Goal: Task Accomplishment & Management: Manage account settings

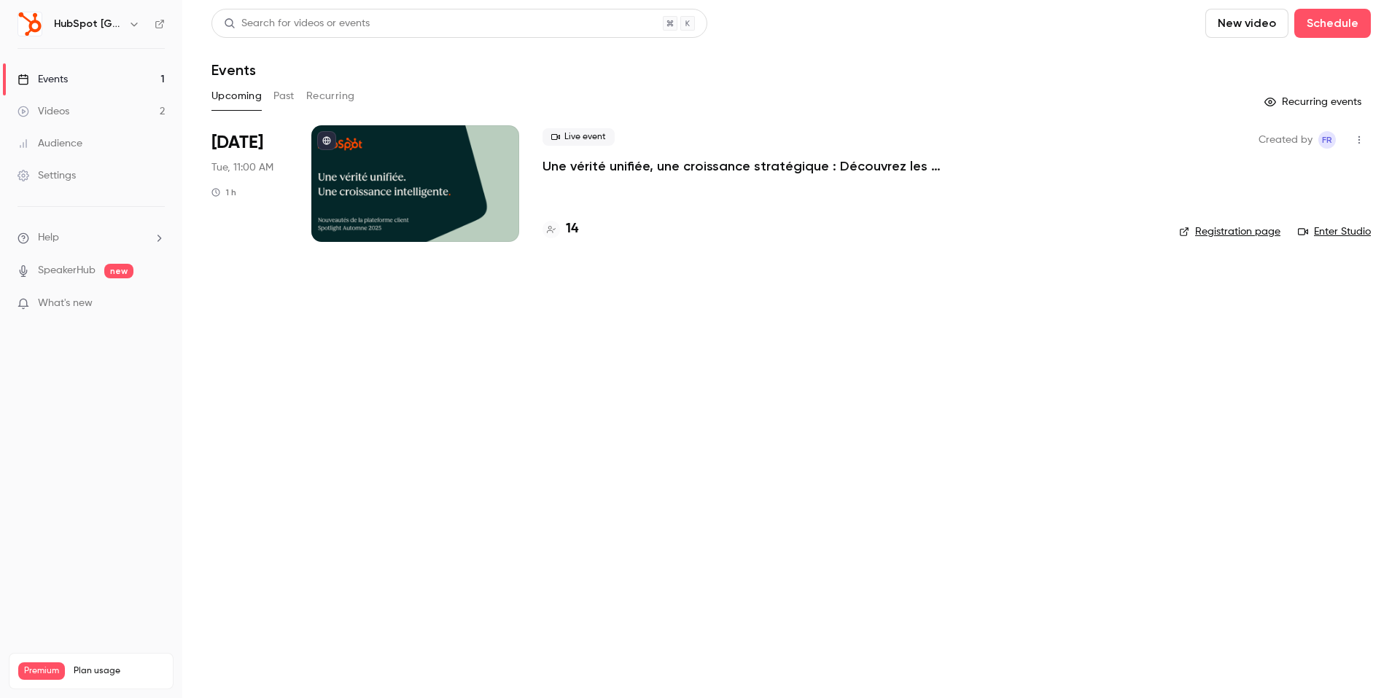
click at [405, 204] on div at bounding box center [415, 183] width 208 height 117
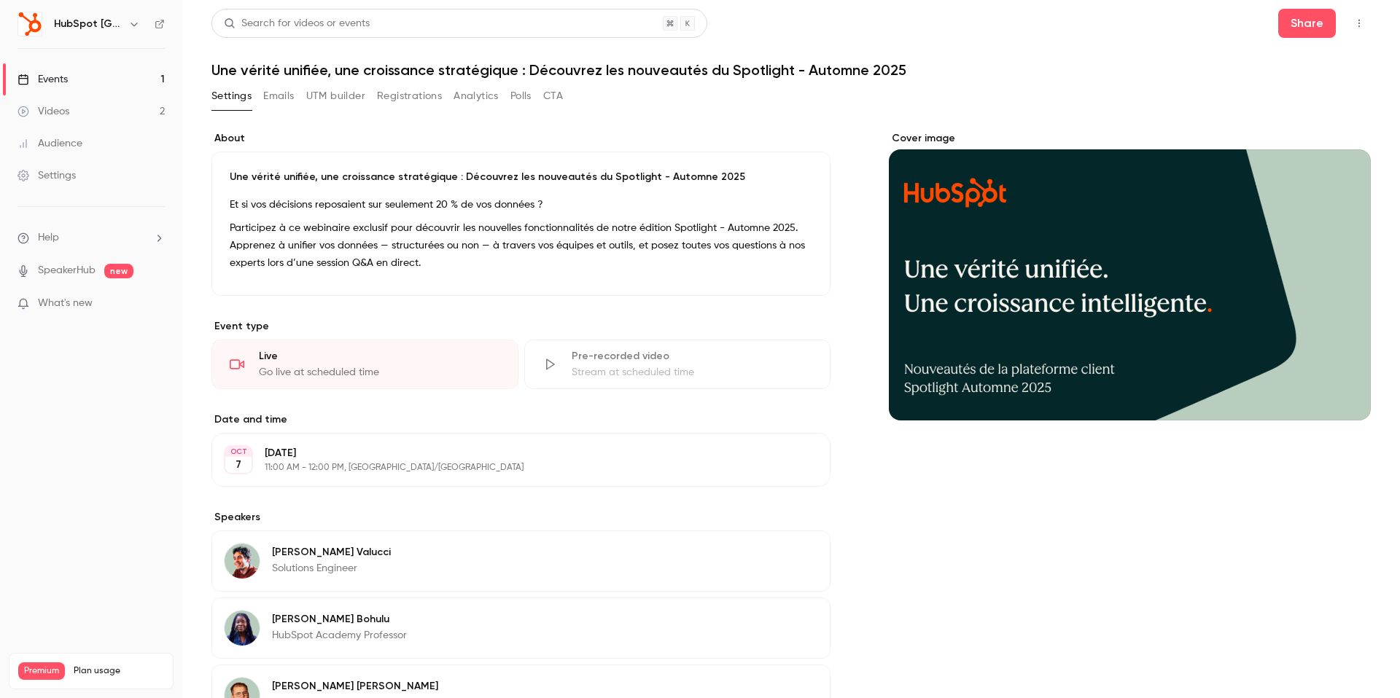
click at [66, 106] on div "Videos" at bounding box center [43, 111] width 52 height 15
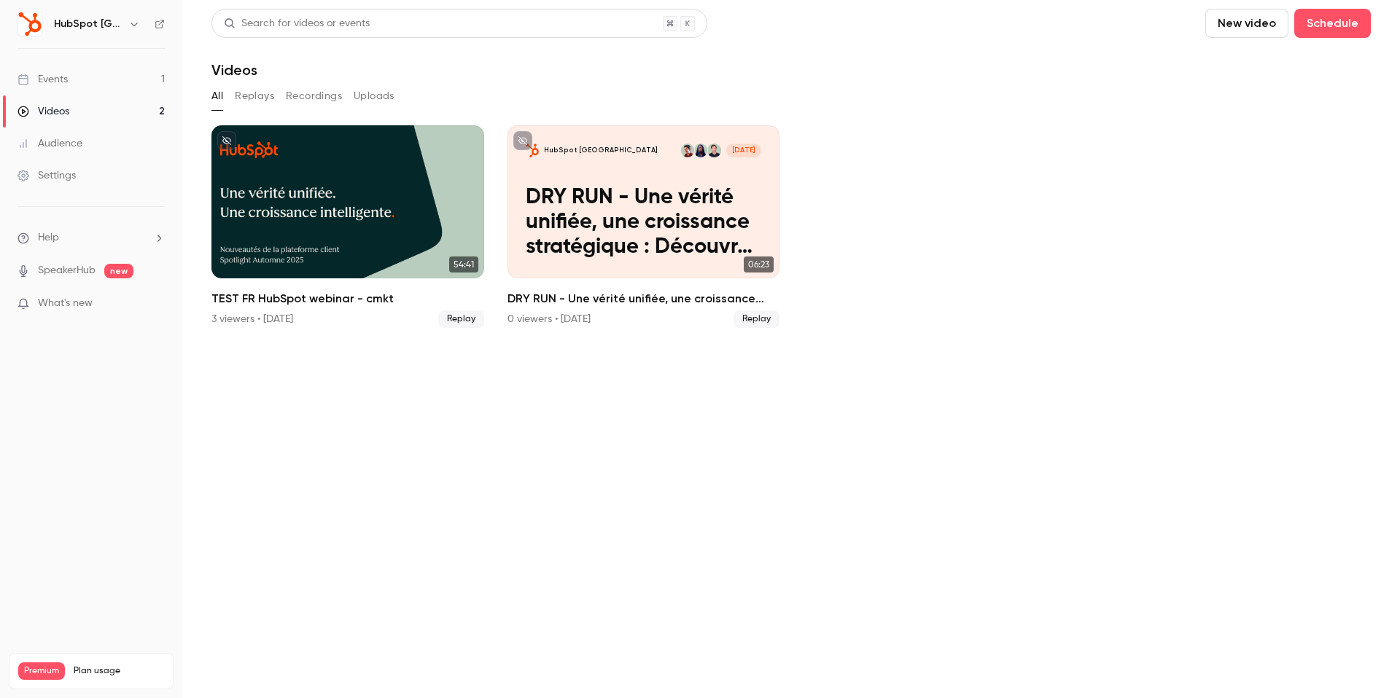
click at [258, 99] on button "Replays" at bounding box center [254, 96] width 39 height 23
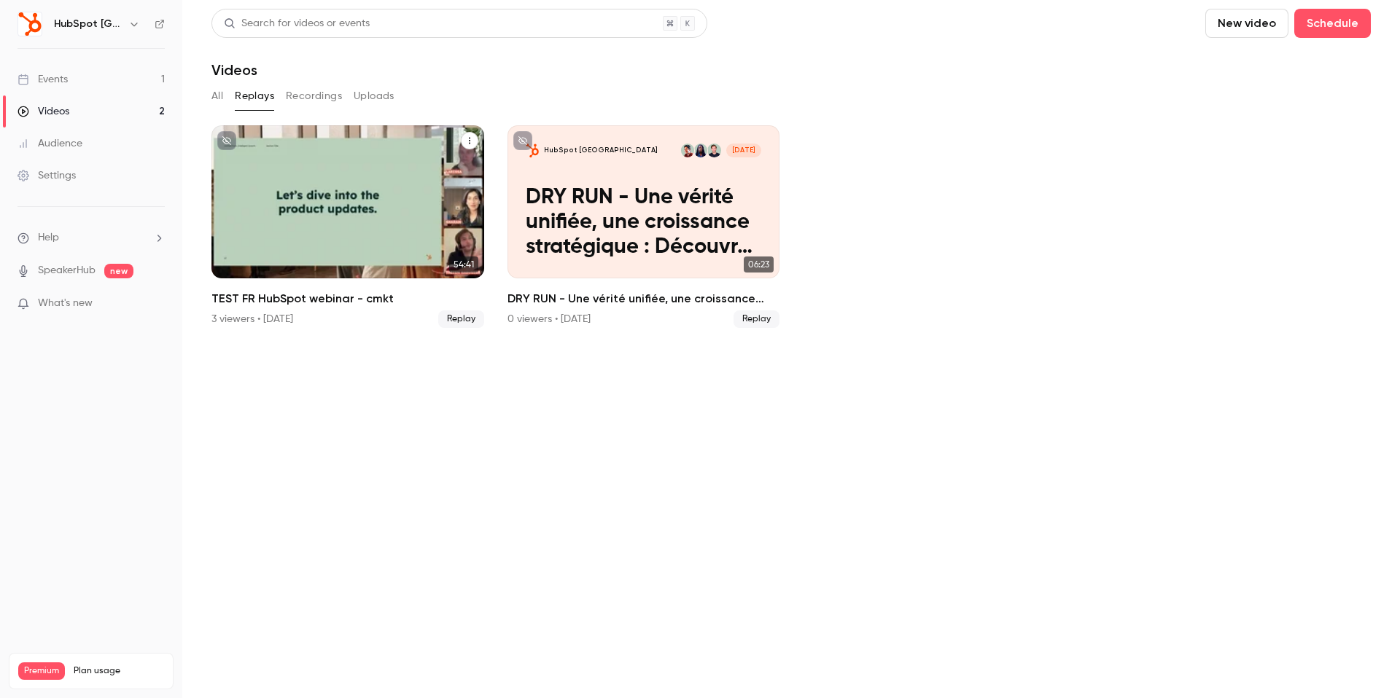
click at [325, 217] on div "TEST FR HubSpot webinar - cmkt" at bounding box center [347, 201] width 273 height 153
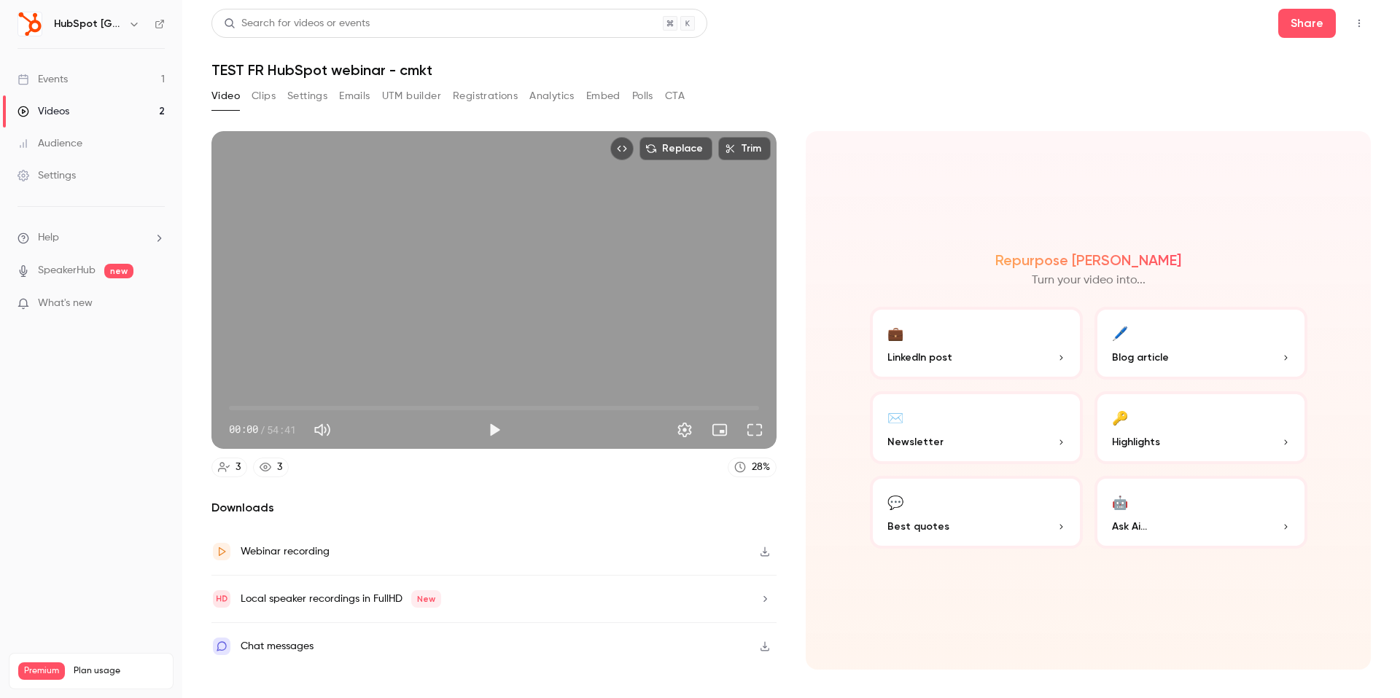
click at [308, 96] on button "Settings" at bounding box center [307, 96] width 40 height 23
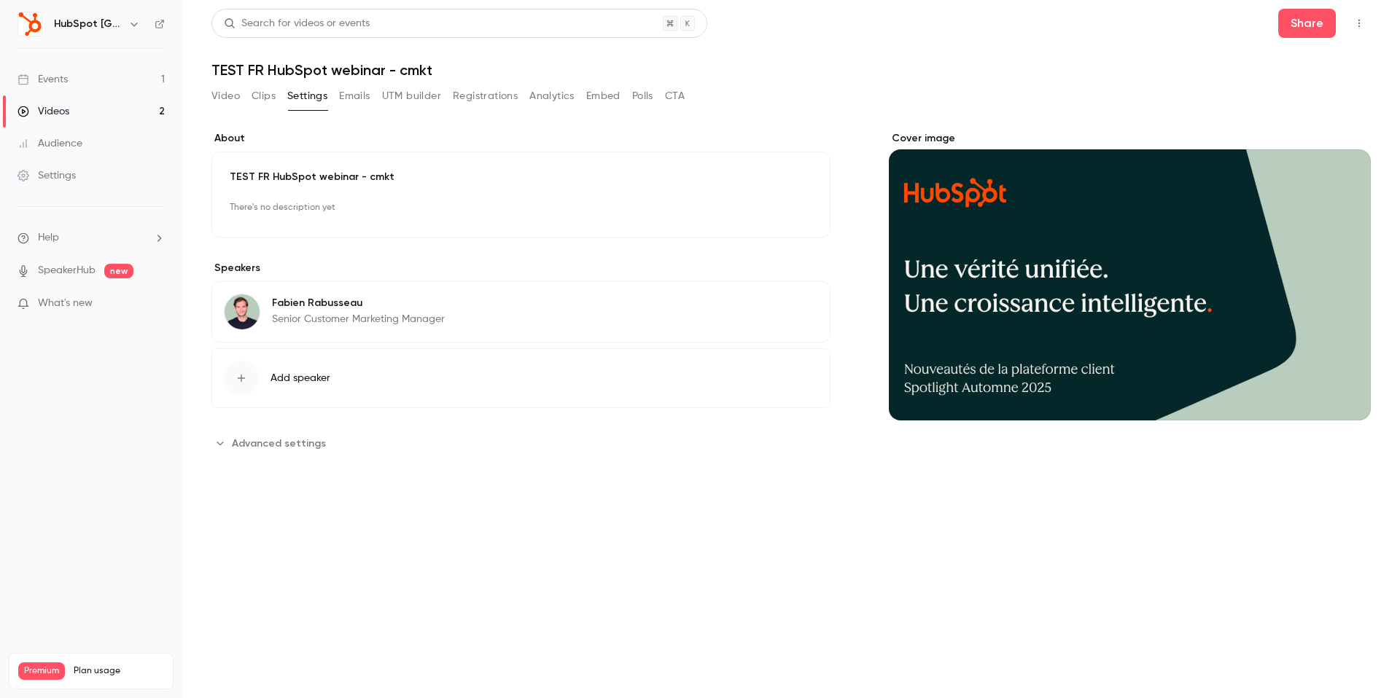
click at [342, 96] on button "Emails" at bounding box center [354, 96] width 31 height 23
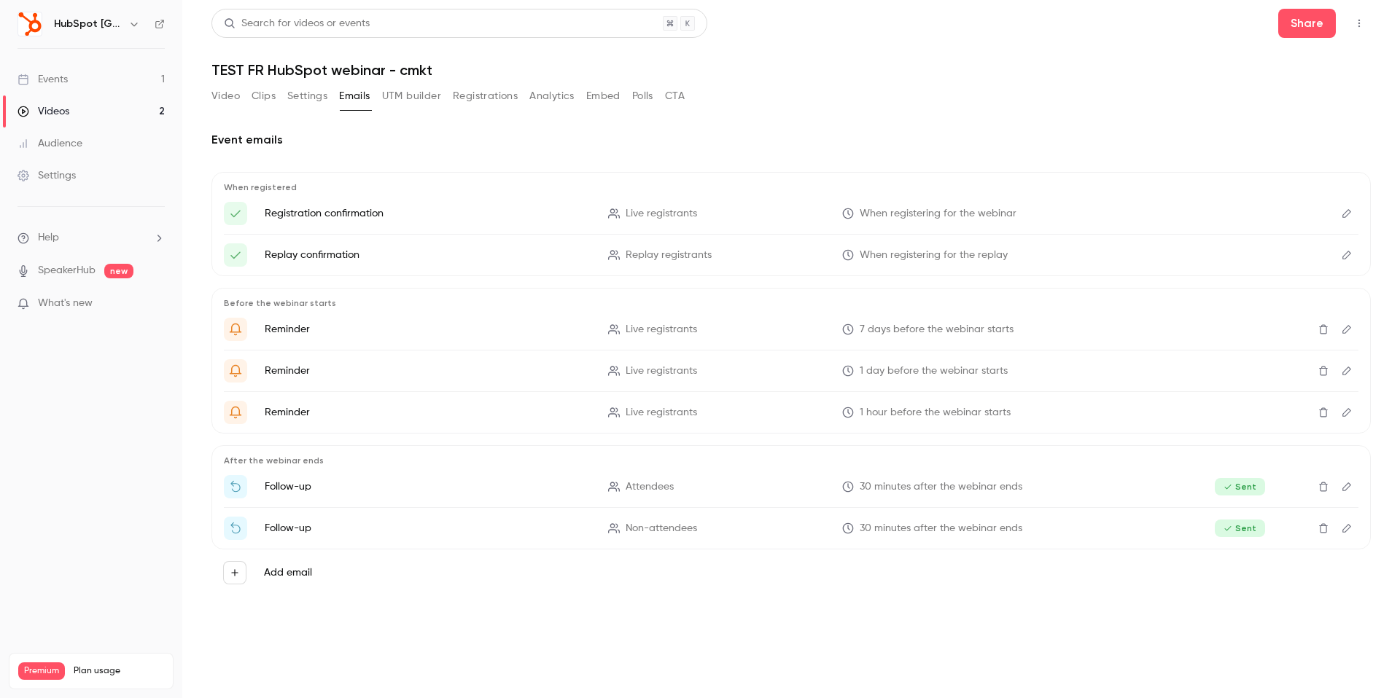
click at [233, 97] on button "Video" at bounding box center [225, 96] width 28 height 23
click at [64, 114] on div "Videos" at bounding box center [43, 111] width 52 height 15
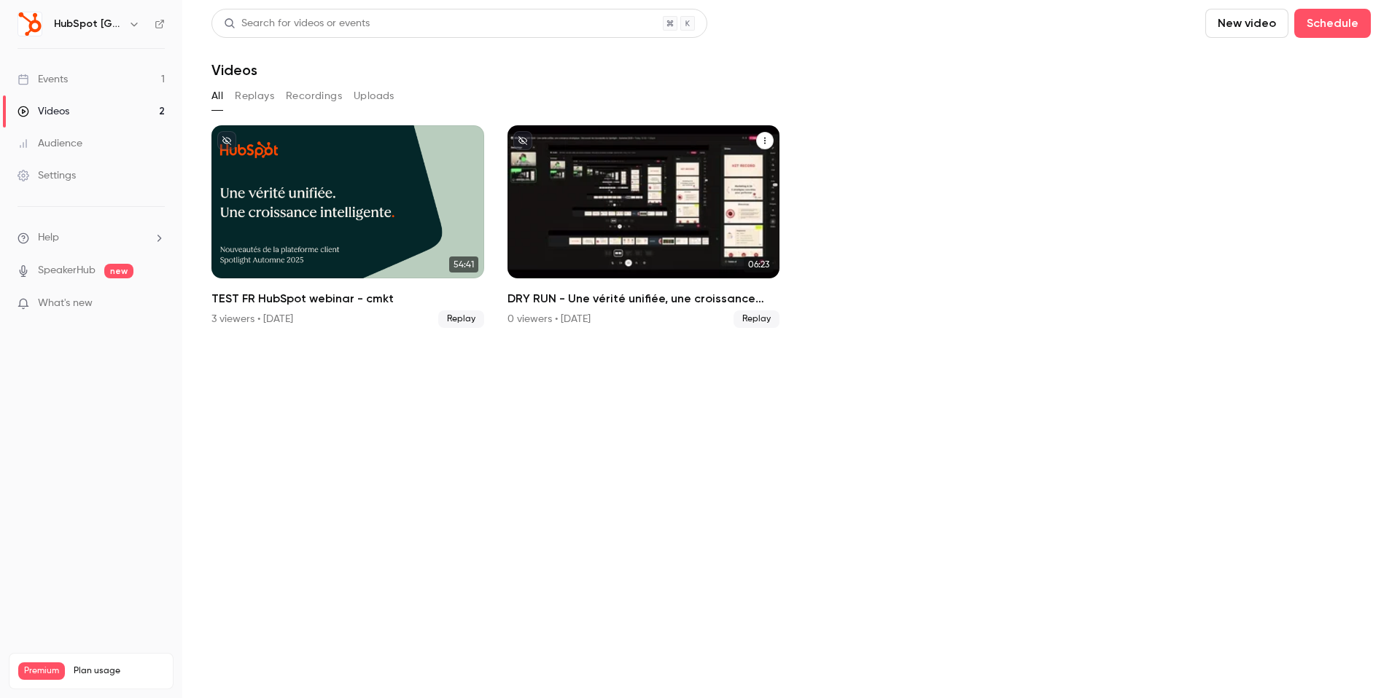
click at [628, 207] on p "DRY RUN - Une vérité unifiée, une croissance stratégique : Découvrez les nouvea…" at bounding box center [643, 223] width 235 height 74
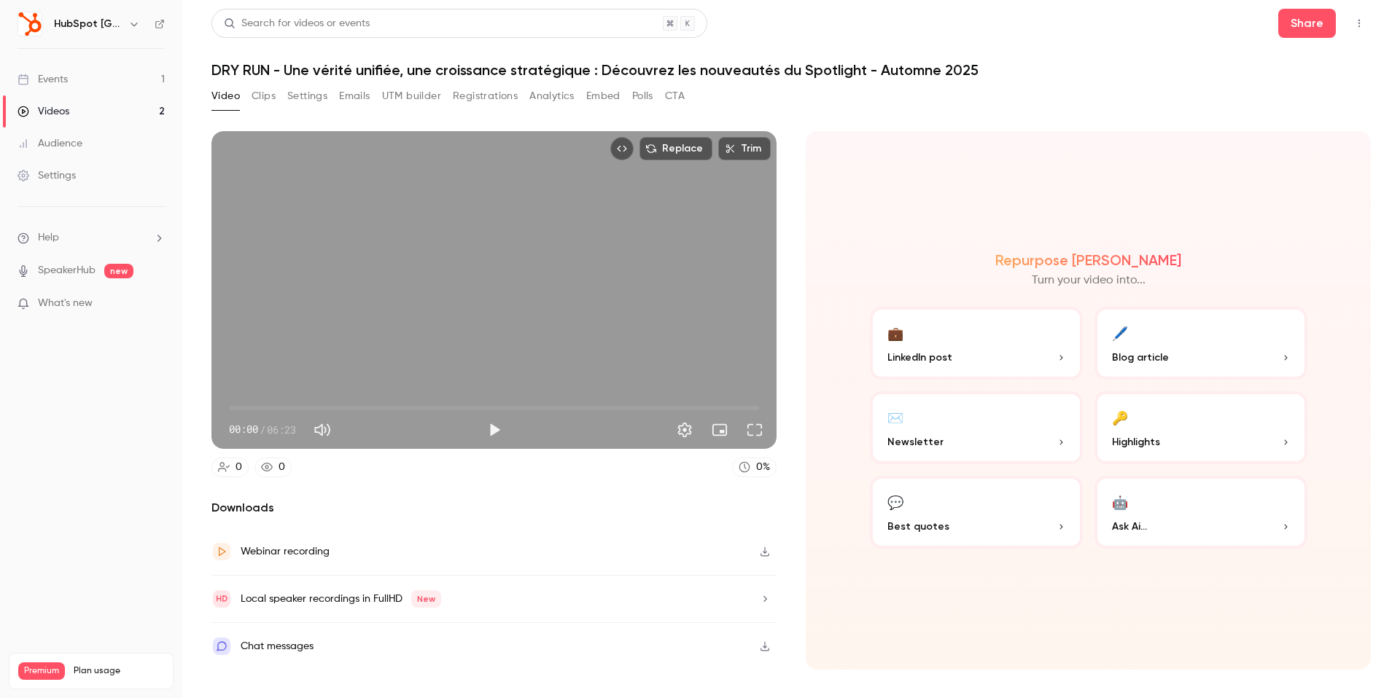
click at [349, 104] on button "Emails" at bounding box center [354, 96] width 31 height 23
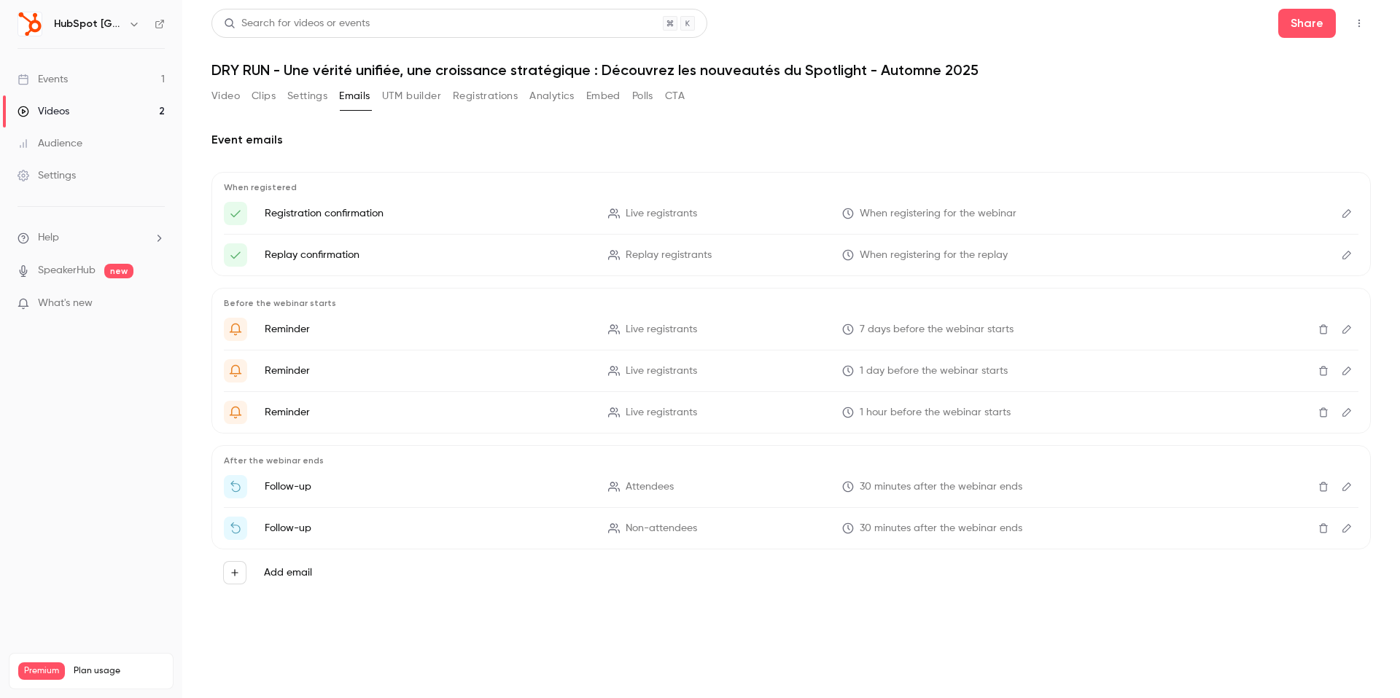
click at [64, 109] on div "Videos" at bounding box center [43, 111] width 52 height 15
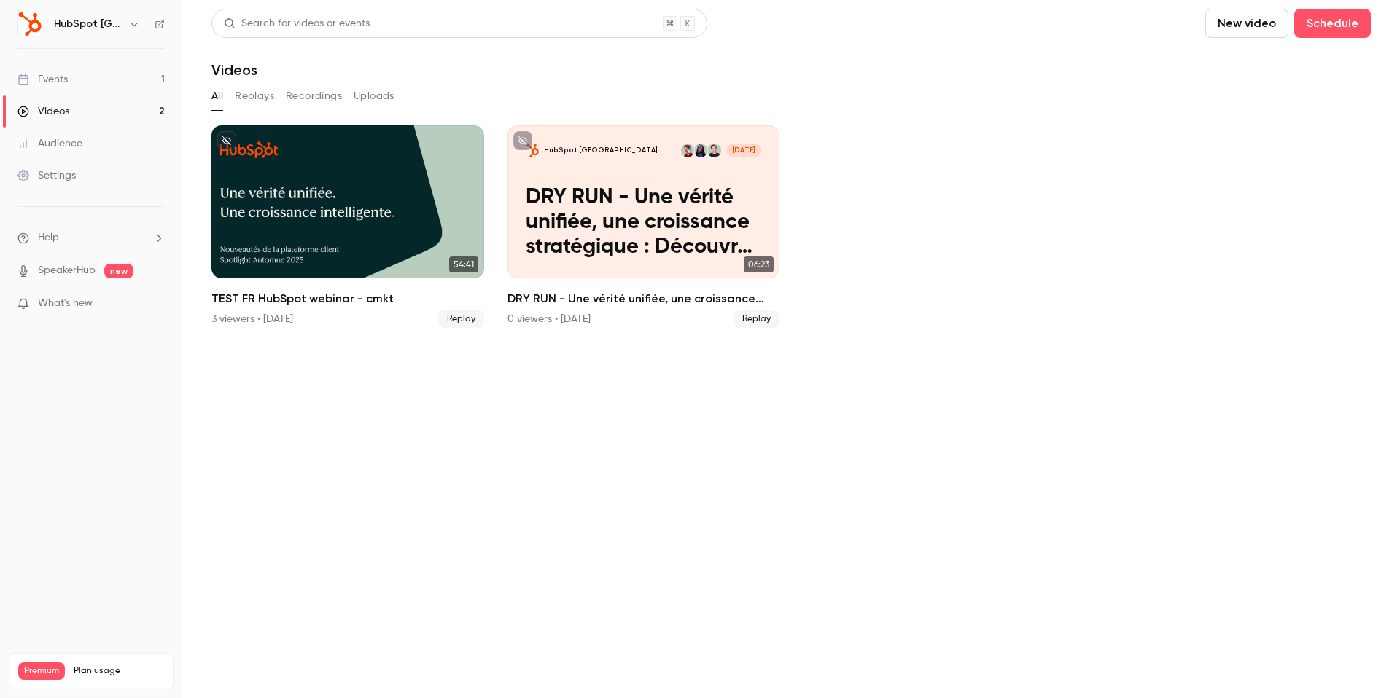
click at [88, 90] on link "Events 1" at bounding box center [91, 79] width 182 height 32
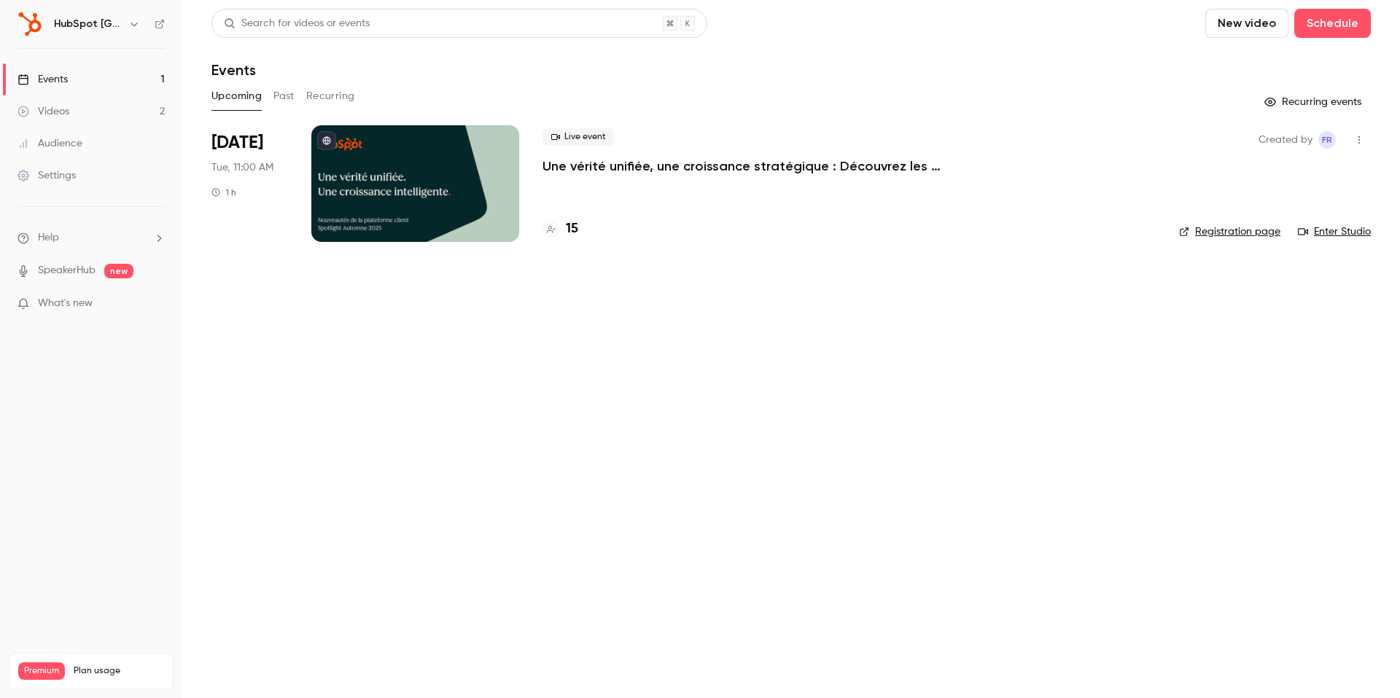
click at [66, 151] on link "Audience" at bounding box center [91, 144] width 182 height 32
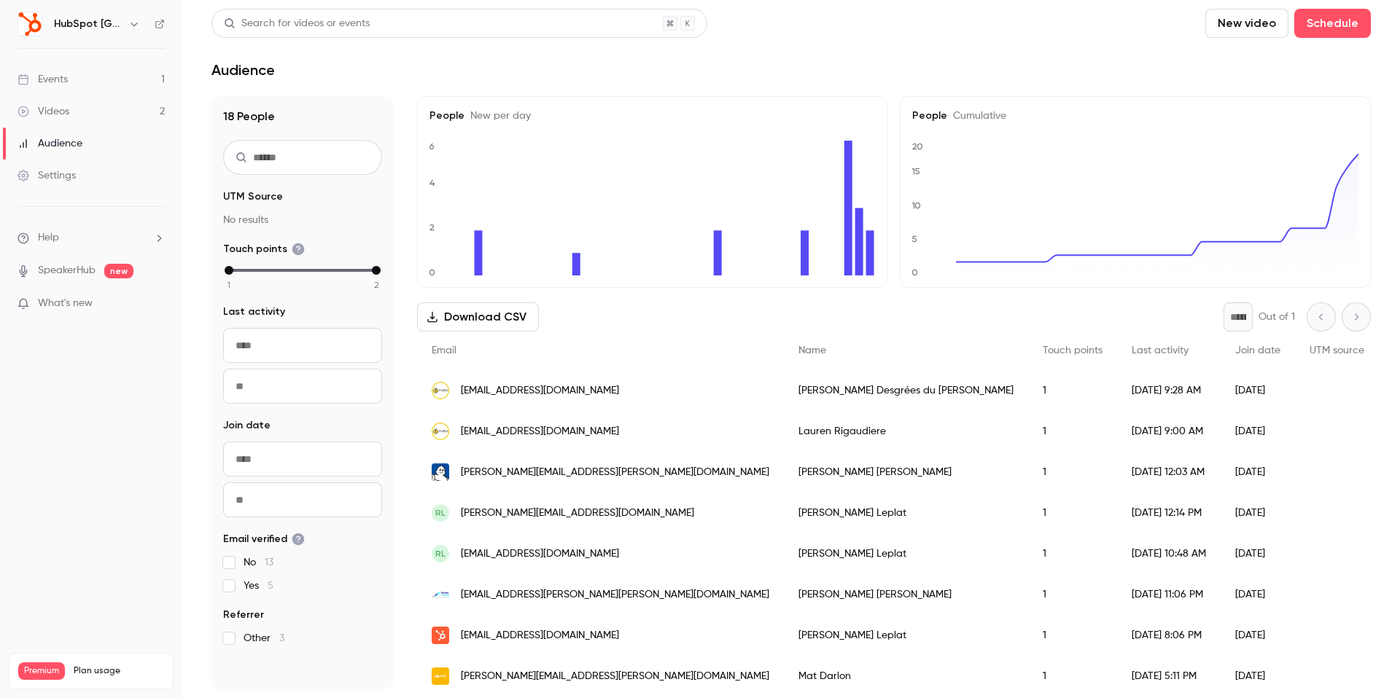
click at [63, 182] on div "Settings" at bounding box center [46, 175] width 58 height 15
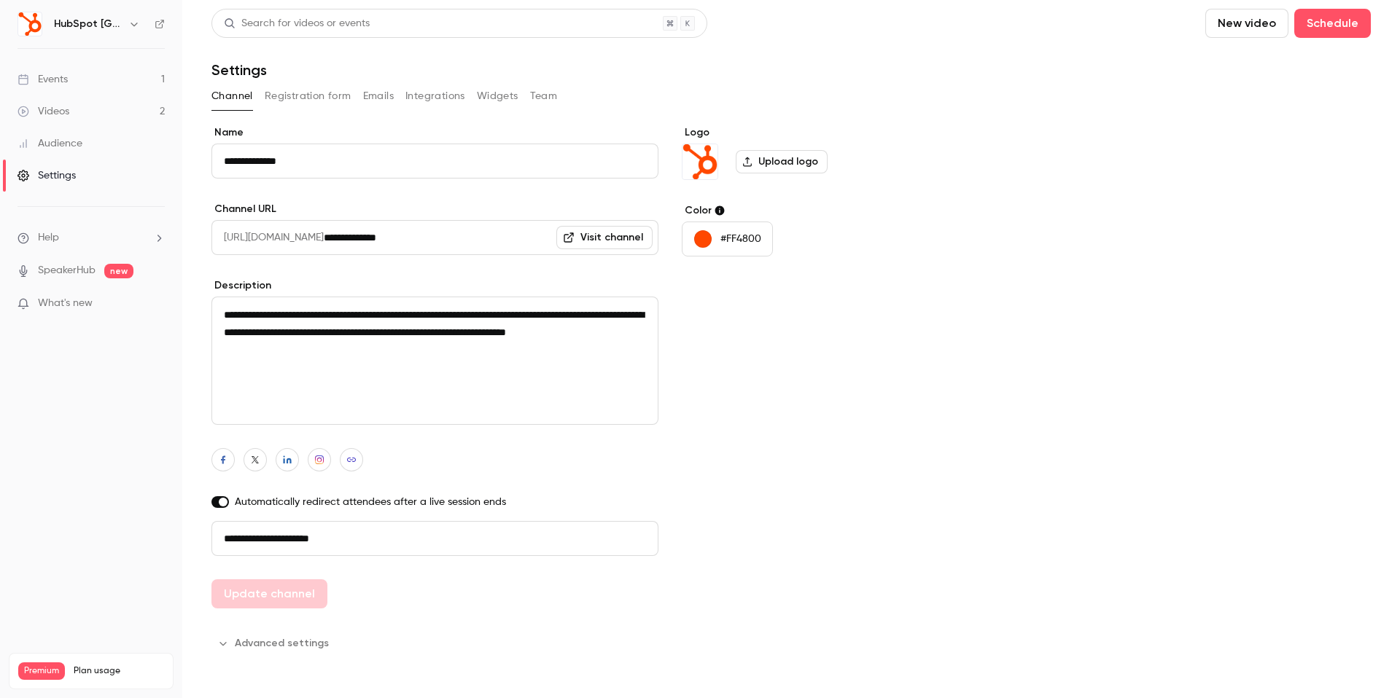
click at [306, 98] on button "Registration form" at bounding box center [308, 96] width 87 height 23
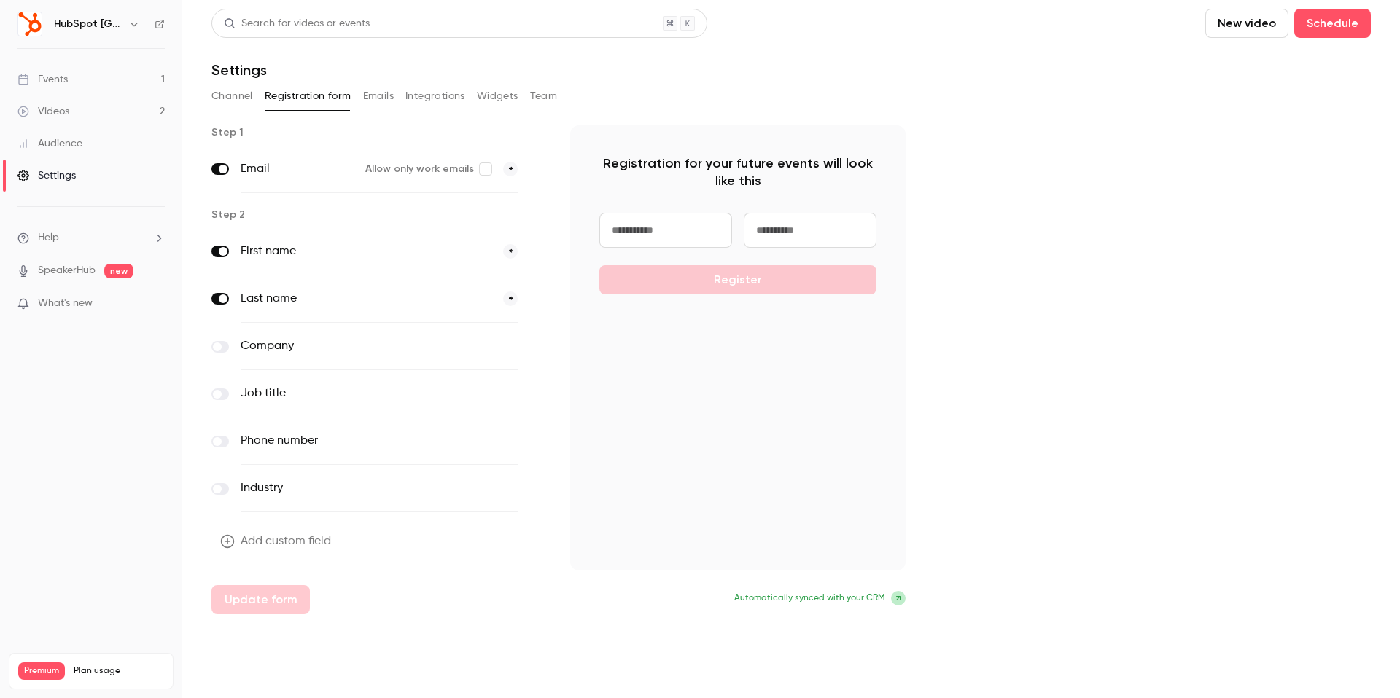
click at [381, 98] on button "Emails" at bounding box center [378, 96] width 31 height 23
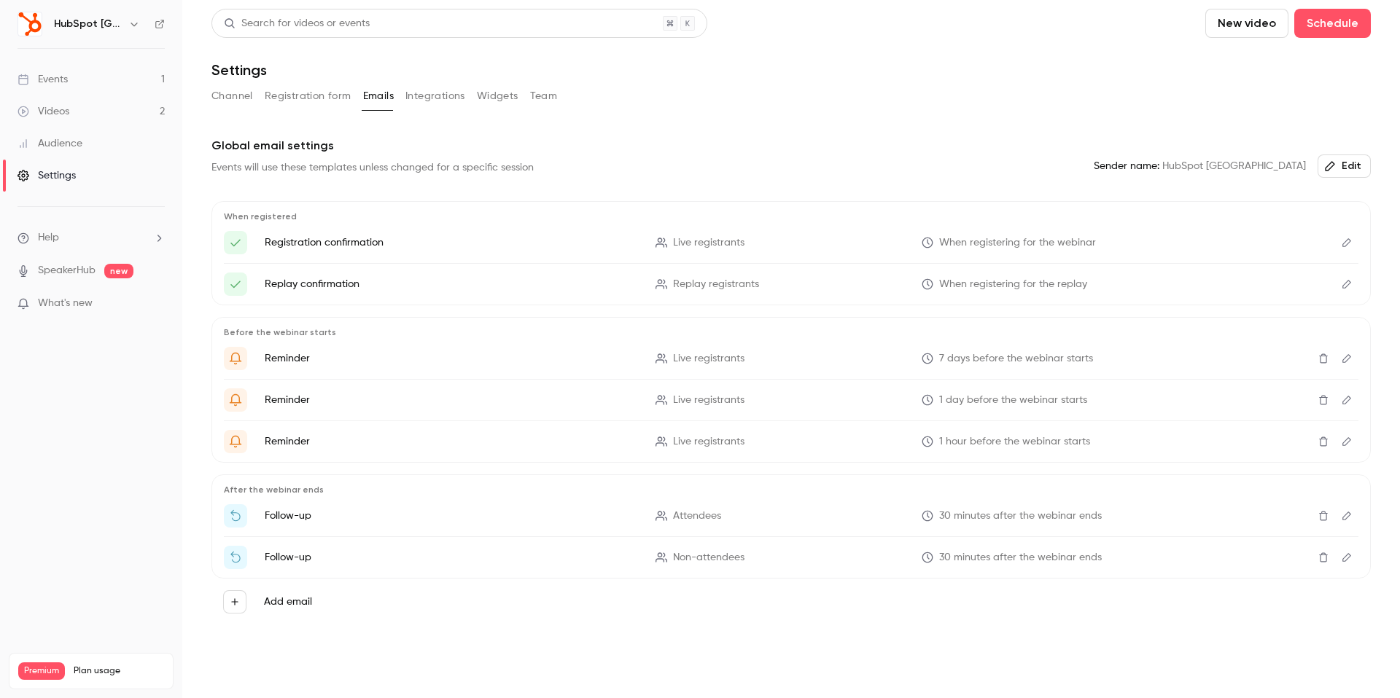
click at [1348, 508] on button "Edit" at bounding box center [1346, 515] width 23 height 23
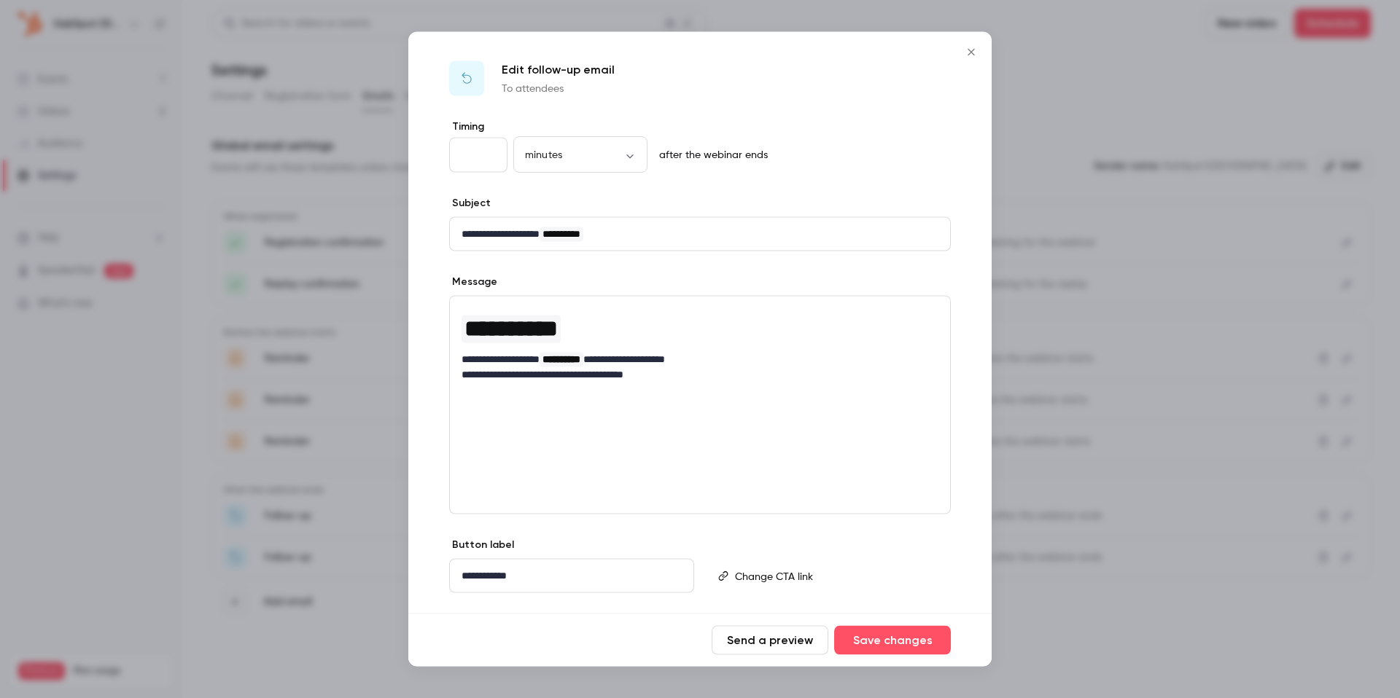
click at [968, 61] on button "Close" at bounding box center [970, 52] width 29 height 29
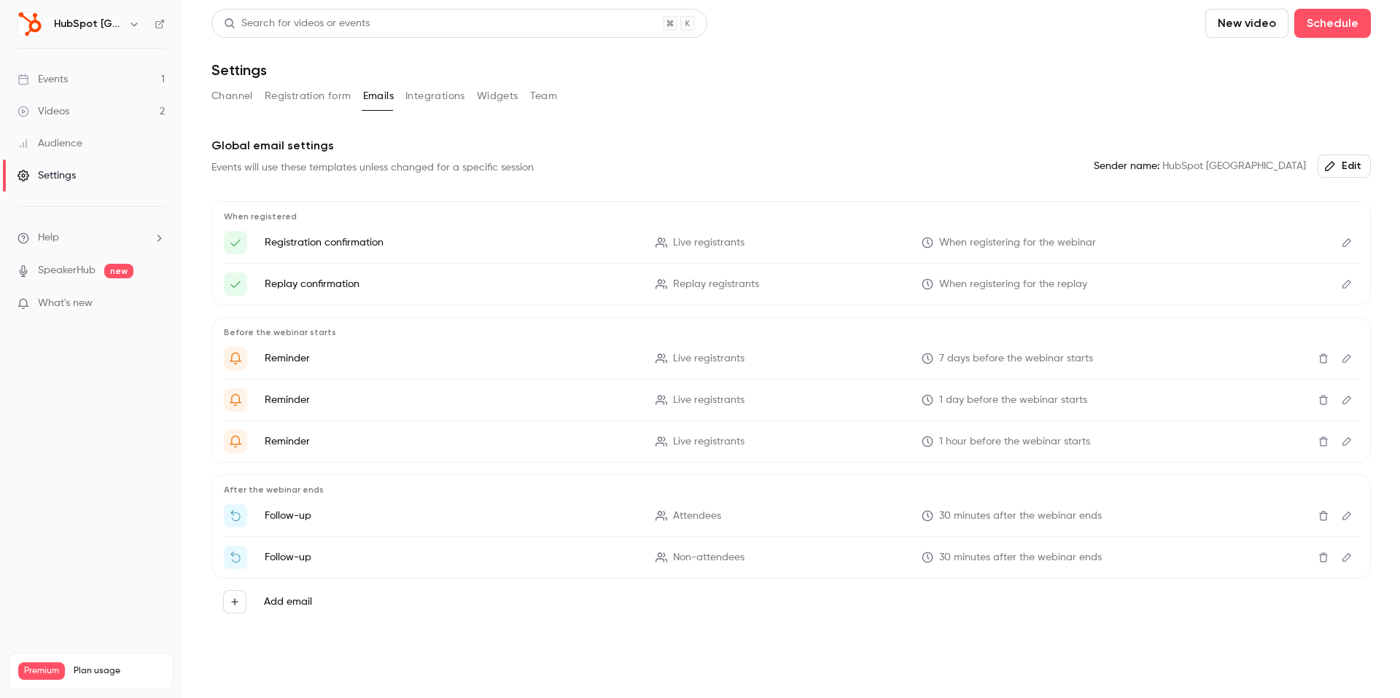
click at [1346, 434] on button "Edit" at bounding box center [1346, 441] width 23 height 23
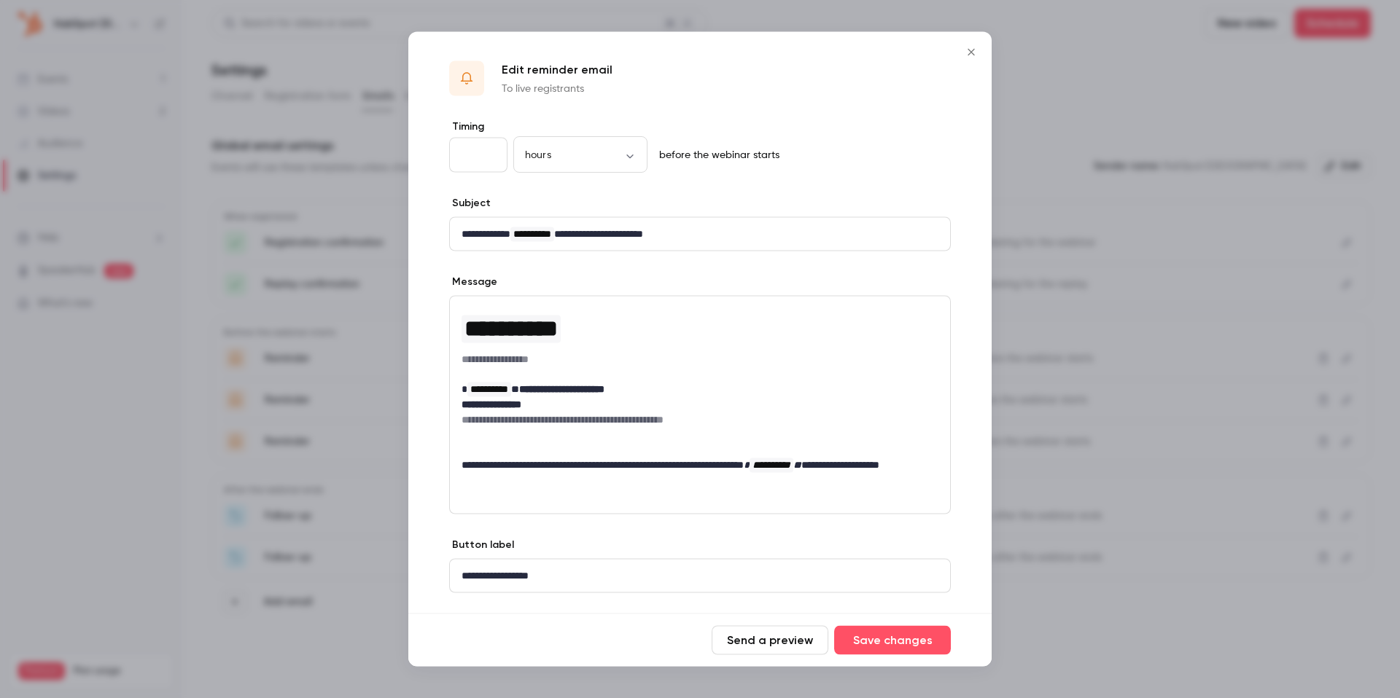
click at [973, 57] on icon "Close" at bounding box center [970, 53] width 17 height 12
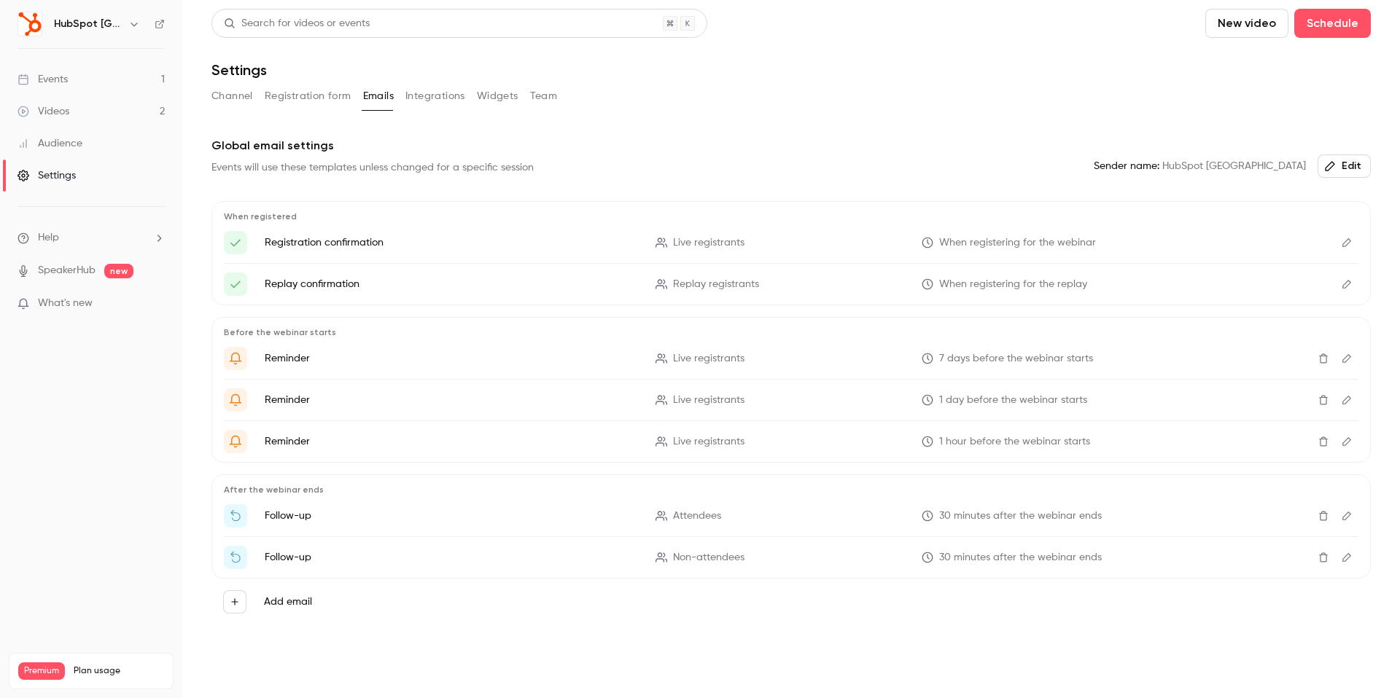
click at [1324, 521] on icon "Delete" at bounding box center [1323, 516] width 12 height 10
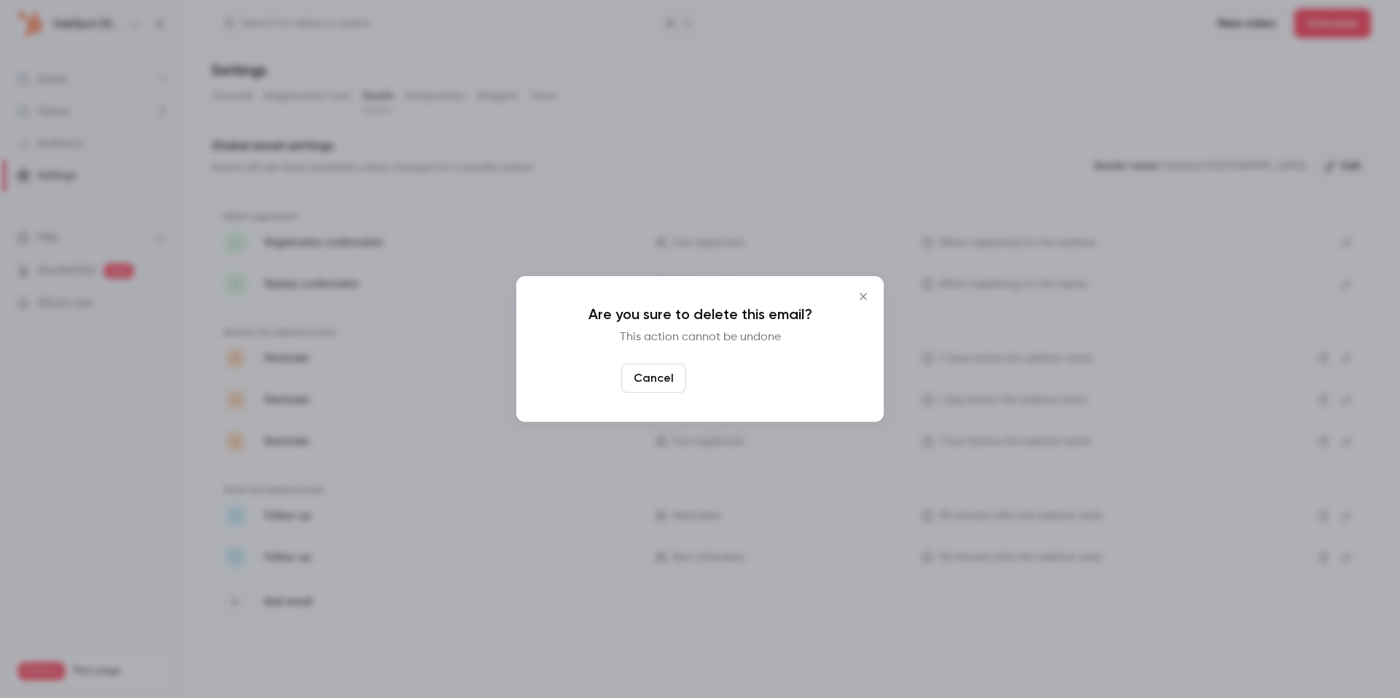
click at [754, 369] on button "Yes, delete" at bounding box center [735, 378] width 87 height 29
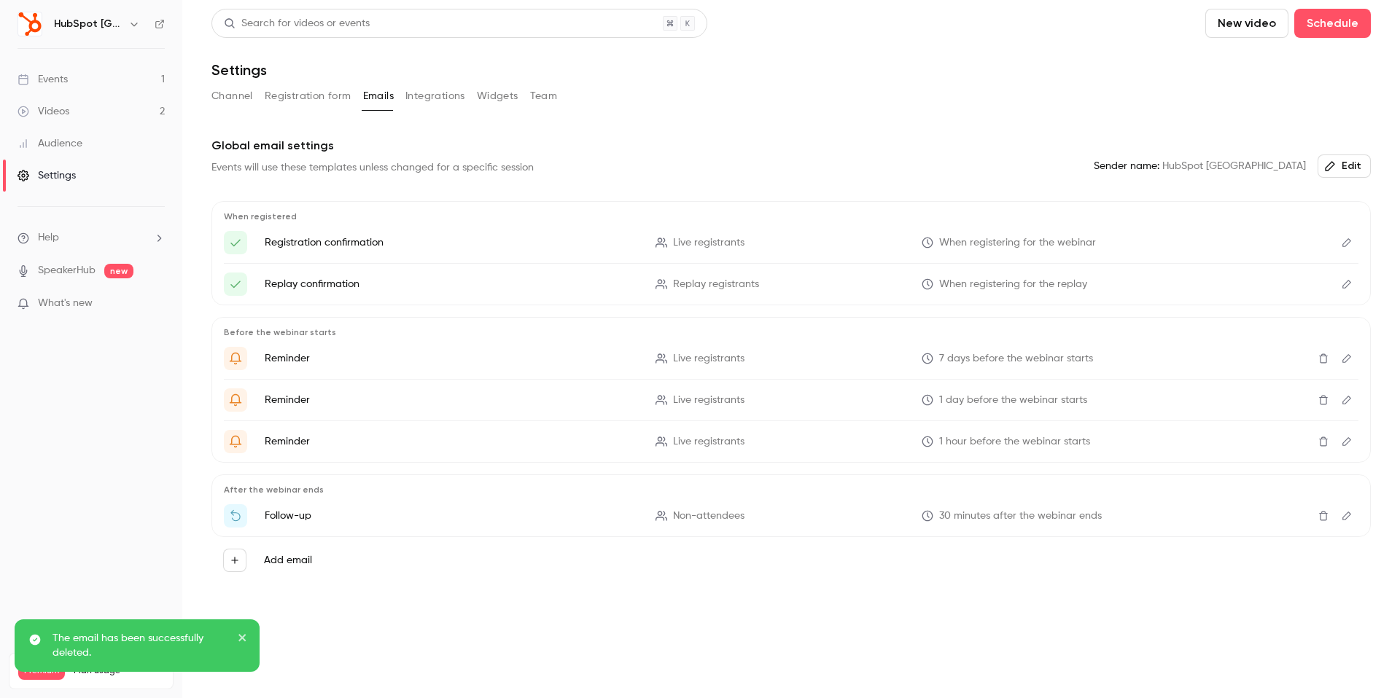
click at [1322, 522] on button "Delete" at bounding box center [1323, 515] width 23 height 23
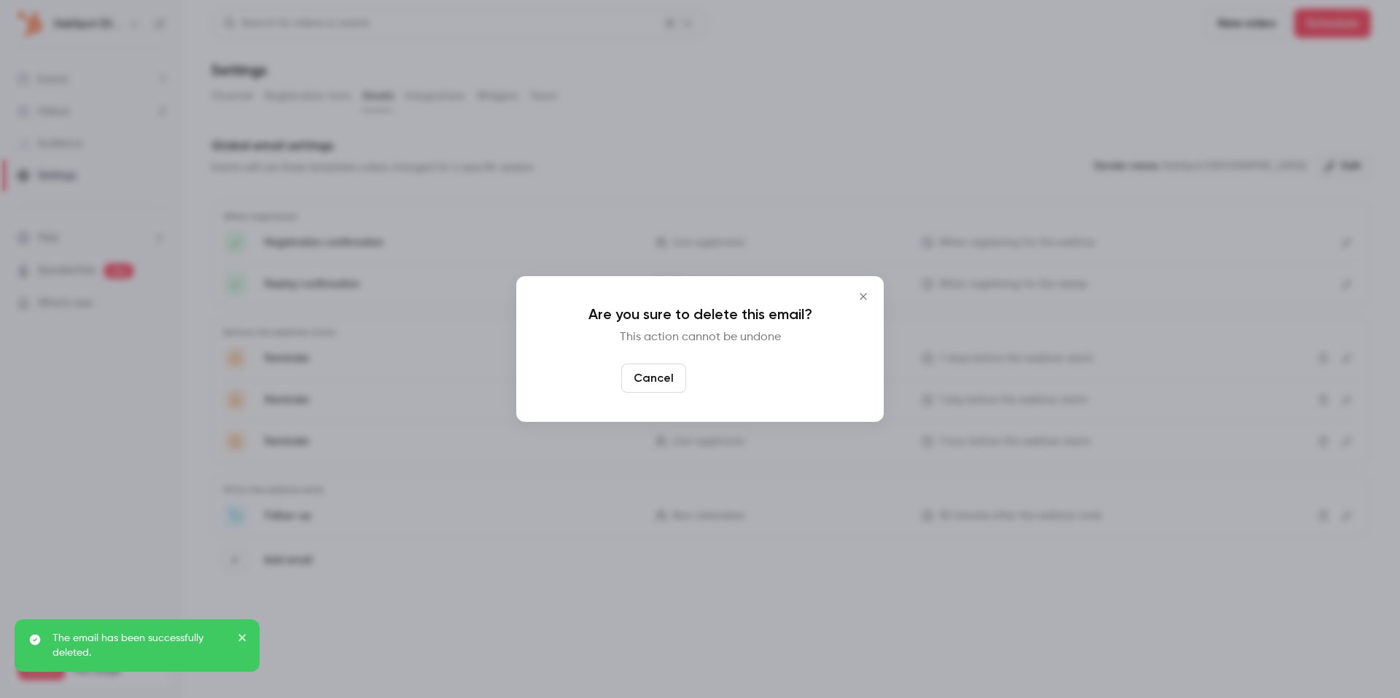
click at [728, 389] on button "Yes, delete" at bounding box center [735, 378] width 87 height 29
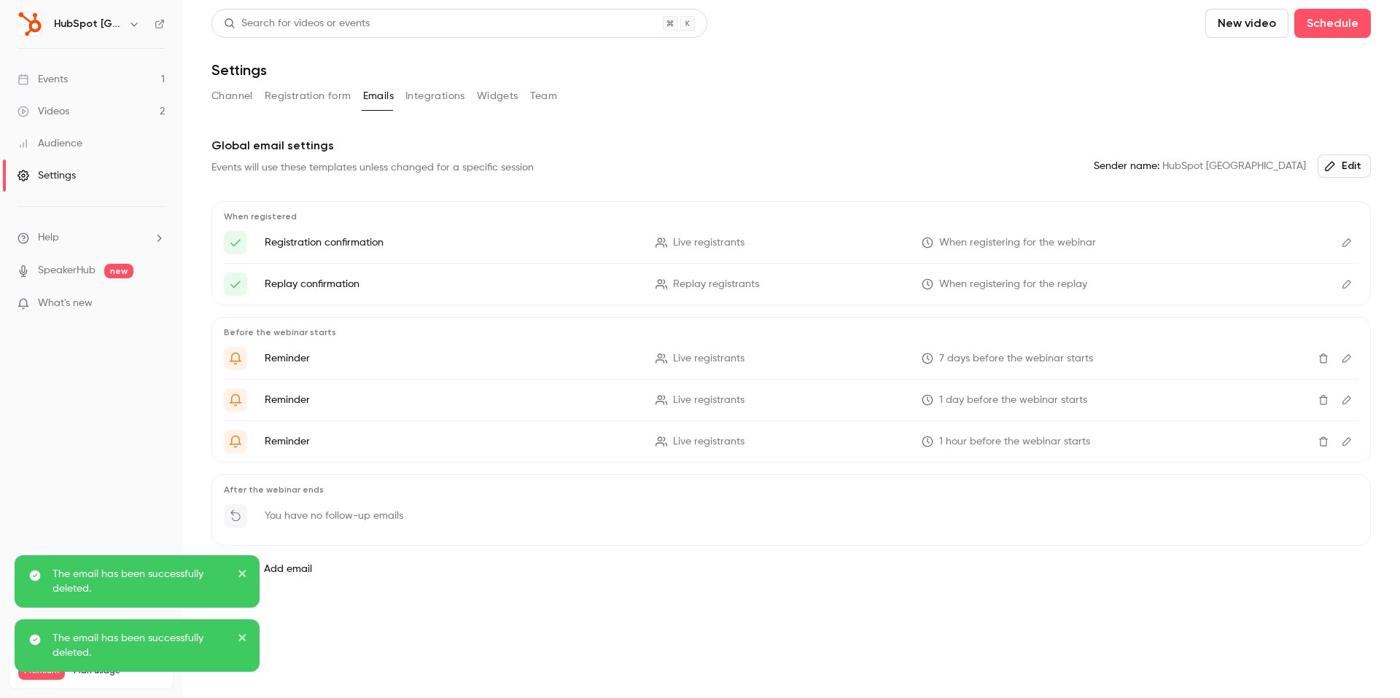
click at [235, 86] on button "Channel" at bounding box center [232, 96] width 42 height 23
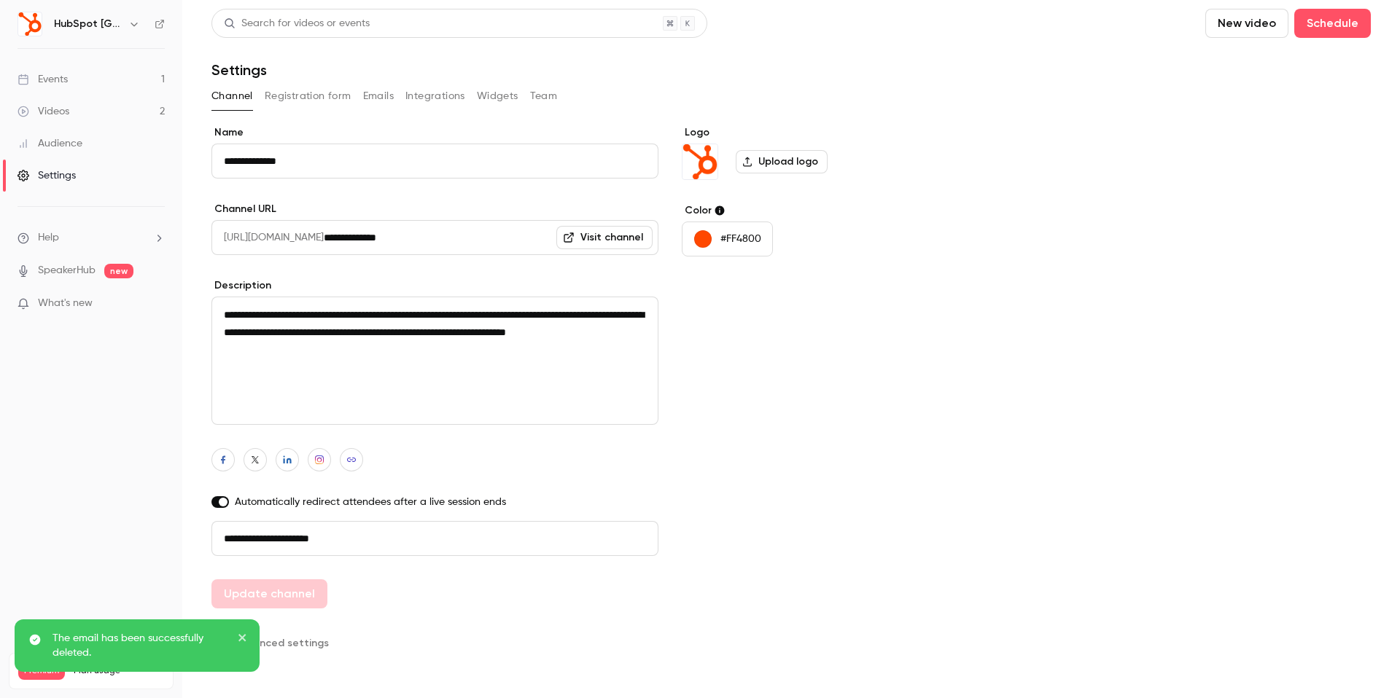
click at [66, 117] on div "Videos" at bounding box center [43, 111] width 52 height 15
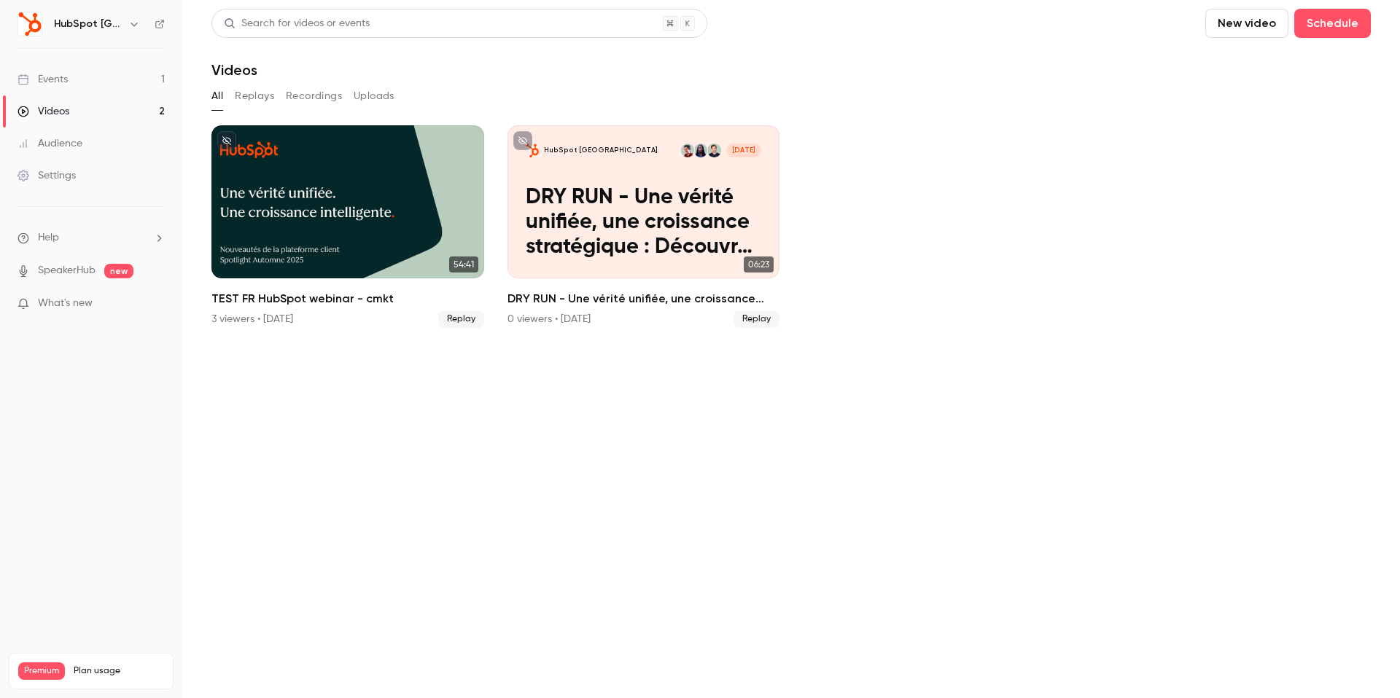
click at [100, 79] on link "Events 1" at bounding box center [91, 79] width 182 height 32
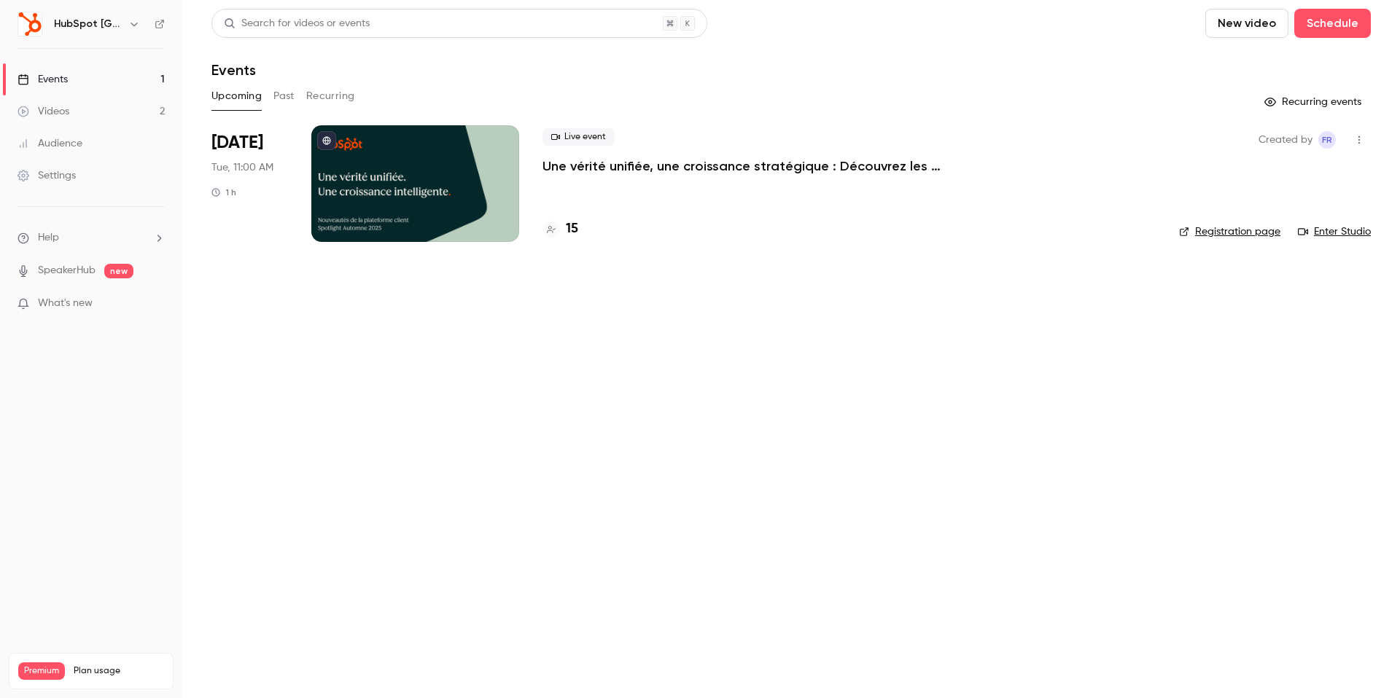
click at [335, 176] on div at bounding box center [415, 183] width 208 height 117
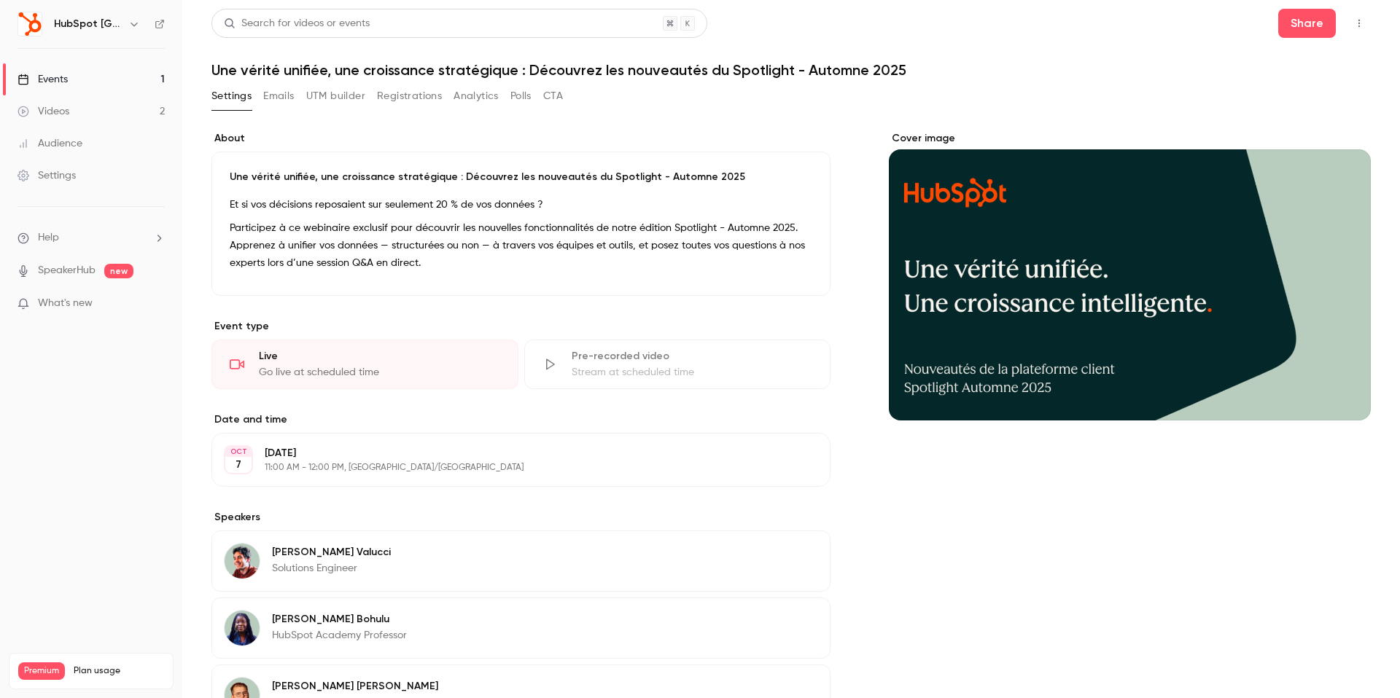
click at [290, 96] on button "Emails" at bounding box center [278, 96] width 31 height 23
